Goal: Ask a question

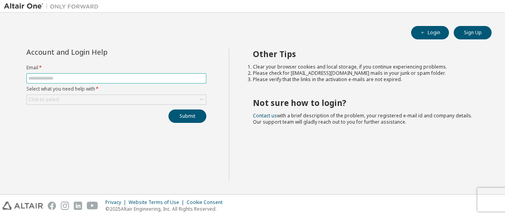
click at [156, 79] on input "text" at bounding box center [116, 78] width 176 height 6
type input "**********"
click at [127, 98] on div "Click to select" at bounding box center [116, 99] width 179 height 9
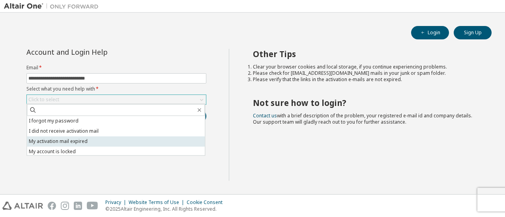
scroll to position [22, 0]
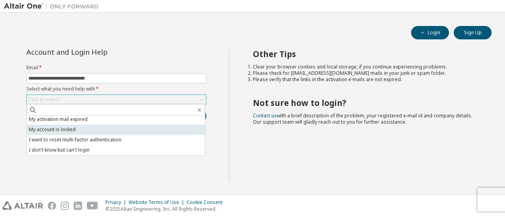
click at [102, 130] on li "My account is locked" at bounding box center [116, 130] width 178 height 10
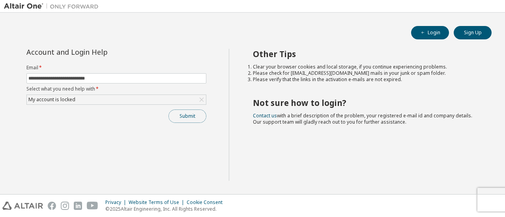
click at [181, 116] on button "Submit" at bounding box center [187, 116] width 38 height 13
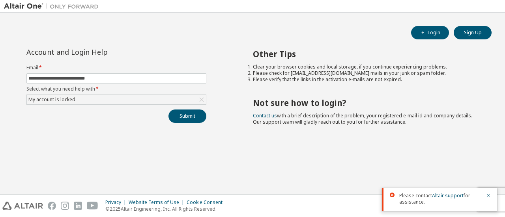
click at [491, 194] on div "Please contact Altair support for assistance." at bounding box center [439, 199] width 115 height 23
click at [488, 194] on icon "button" at bounding box center [488, 195] width 5 height 5
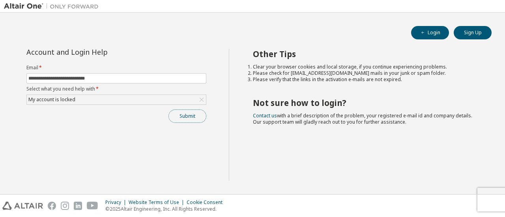
click at [189, 117] on button "Submit" at bounding box center [187, 116] width 38 height 13
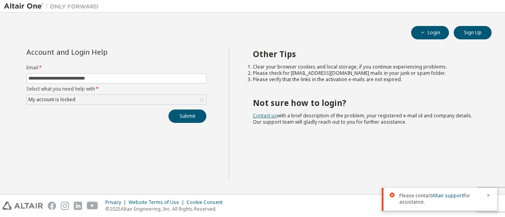
click at [271, 116] on link "Contact us" at bounding box center [265, 115] width 24 height 7
